Goal: Navigation & Orientation: Find specific page/section

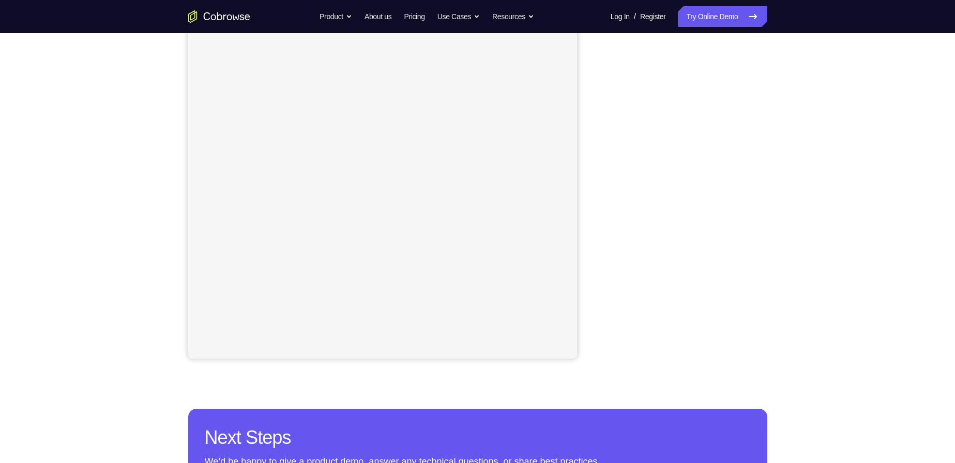
scroll to position [103, 0]
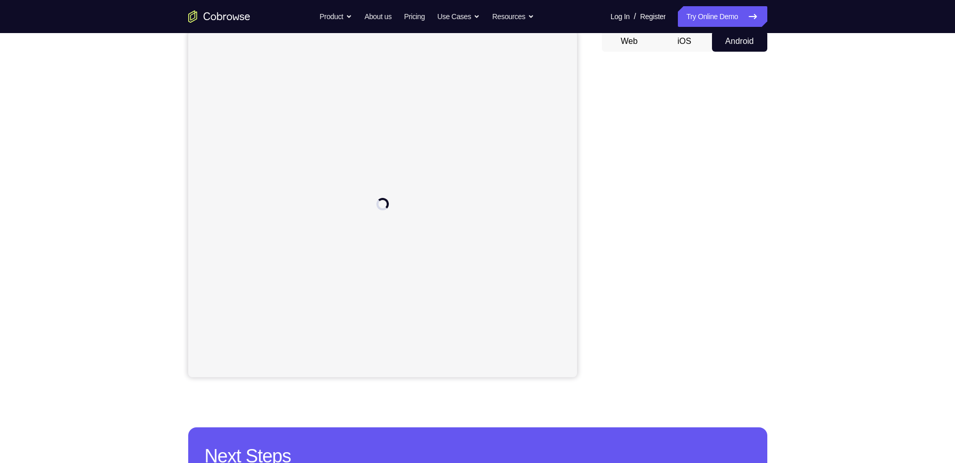
click at [701, 39] on button "iOS" at bounding box center [684, 41] width 55 height 21
click at [735, 40] on button "Android" at bounding box center [739, 41] width 55 height 21
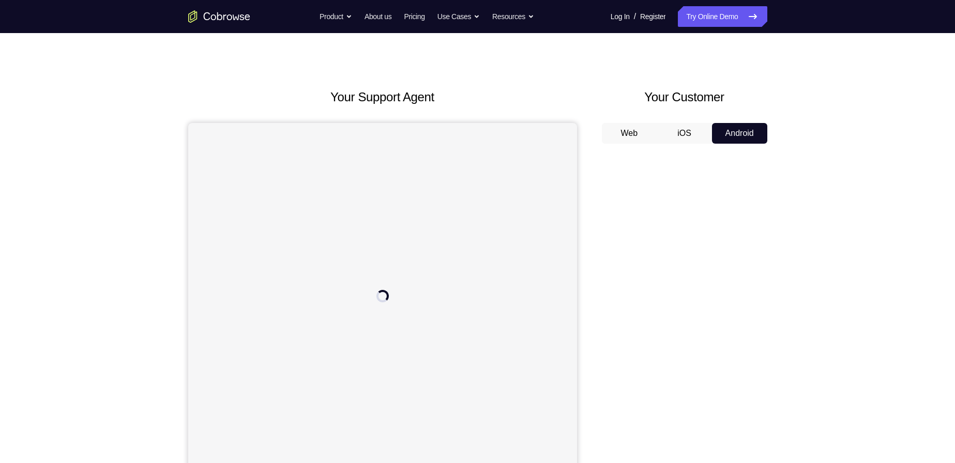
scroll to position [0, 0]
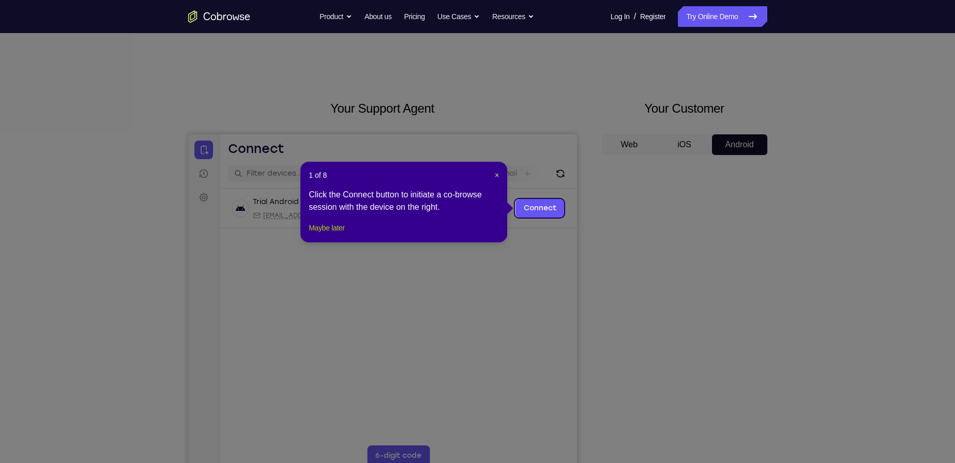
click at [344, 234] on button "Maybe later" at bounding box center [327, 228] width 36 height 12
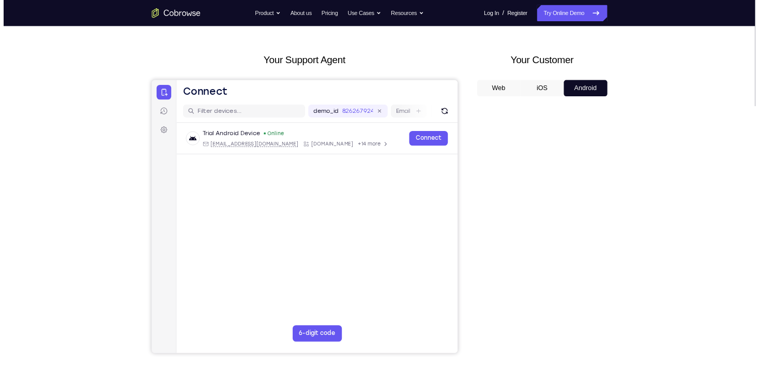
scroll to position [52, 0]
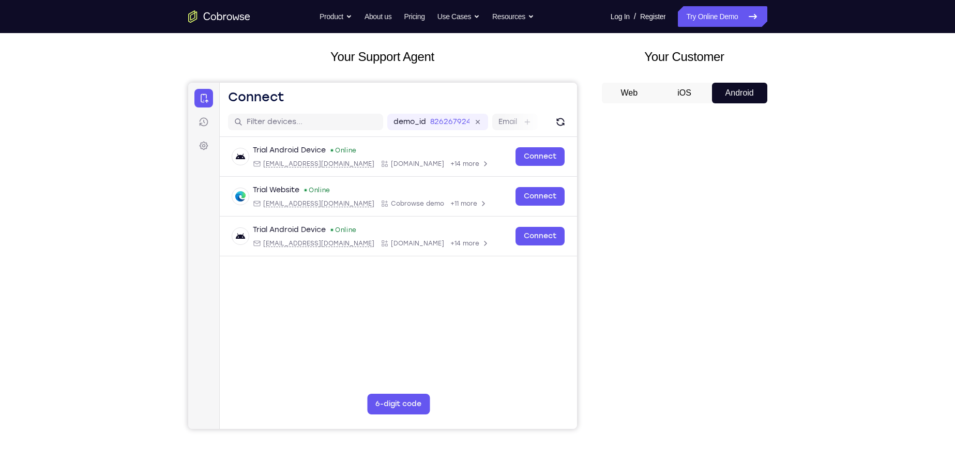
click at [689, 91] on button "iOS" at bounding box center [684, 93] width 55 height 21
click at [782, 100] on div "Your Support Agent Your Customer Web iOS Android Next Steps We’d be happy to gi…" at bounding box center [478, 322] width 662 height 682
click at [755, 93] on button "Android" at bounding box center [739, 93] width 55 height 21
click at [643, 90] on button "Web" at bounding box center [629, 93] width 55 height 21
click at [687, 94] on button "iOS" at bounding box center [684, 93] width 55 height 21
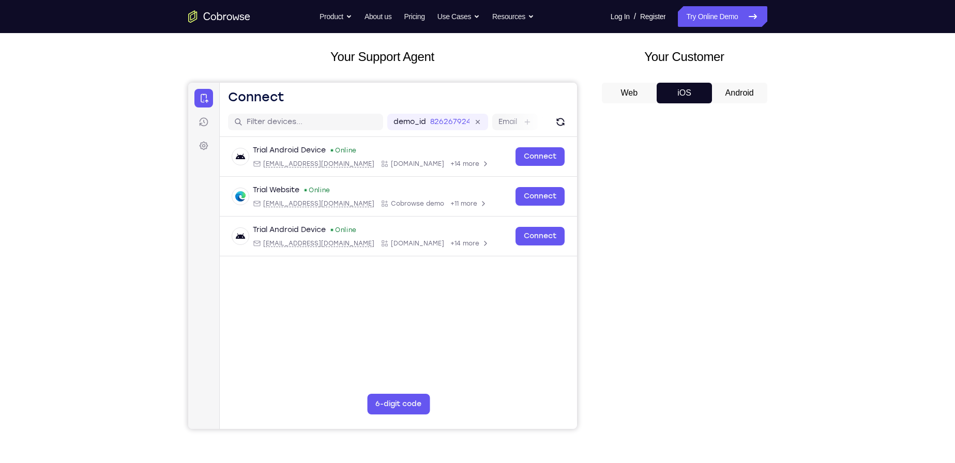
click at [725, 93] on button "Android" at bounding box center [739, 93] width 55 height 21
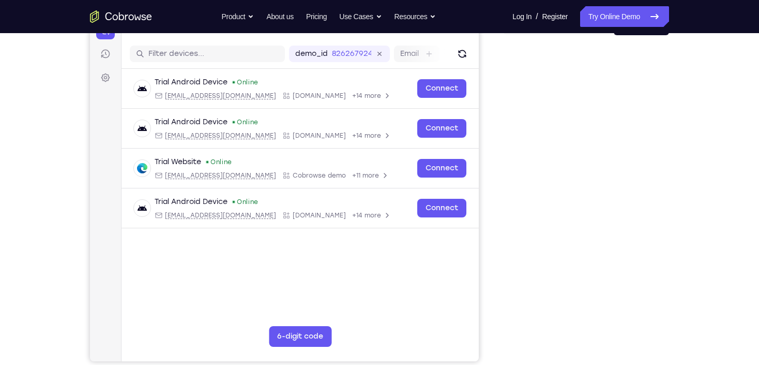
scroll to position [134, 0]
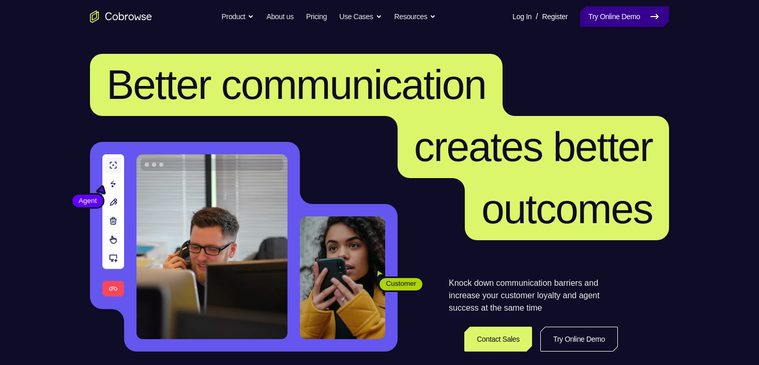
drag, startPoint x: 663, startPoint y: 13, endPoint x: 653, endPoint y: 24, distance: 15.0
click at [663, 13] on link "Try Online Demo" at bounding box center [624, 16] width 89 height 21
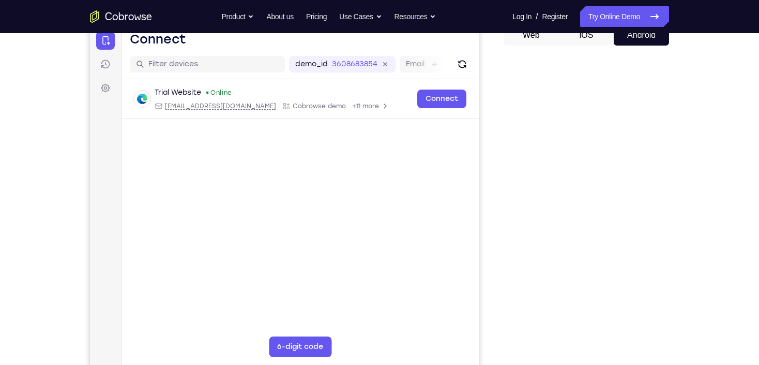
scroll to position [124, 0]
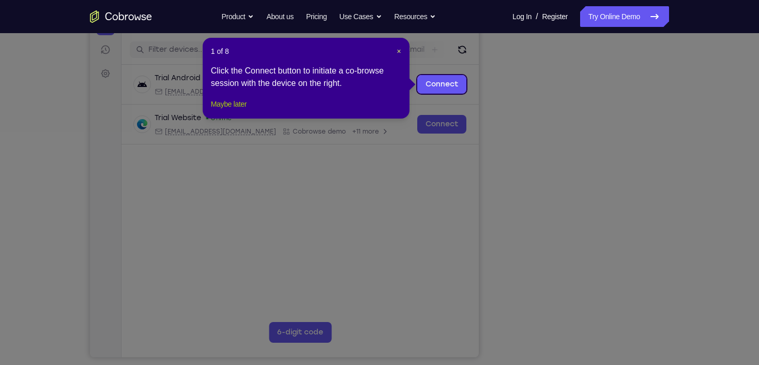
click at [238, 110] on button "Maybe later" at bounding box center [229, 104] width 36 height 12
